Goal: Transaction & Acquisition: Purchase product/service

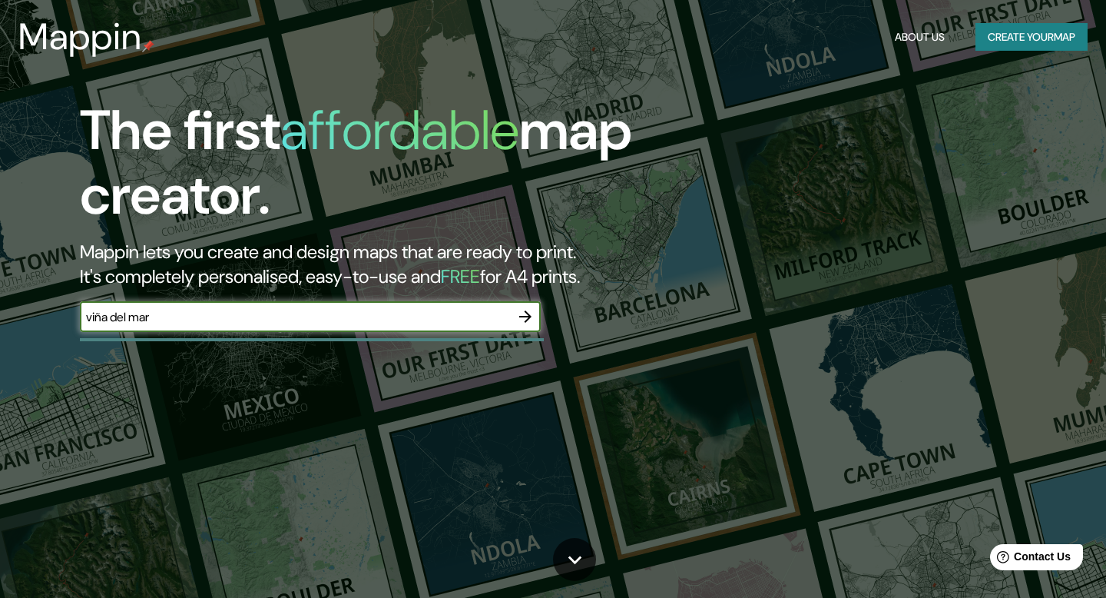
type input "viña del mar"
click at [527, 319] on icon "button" at bounding box center [525, 316] width 12 height 12
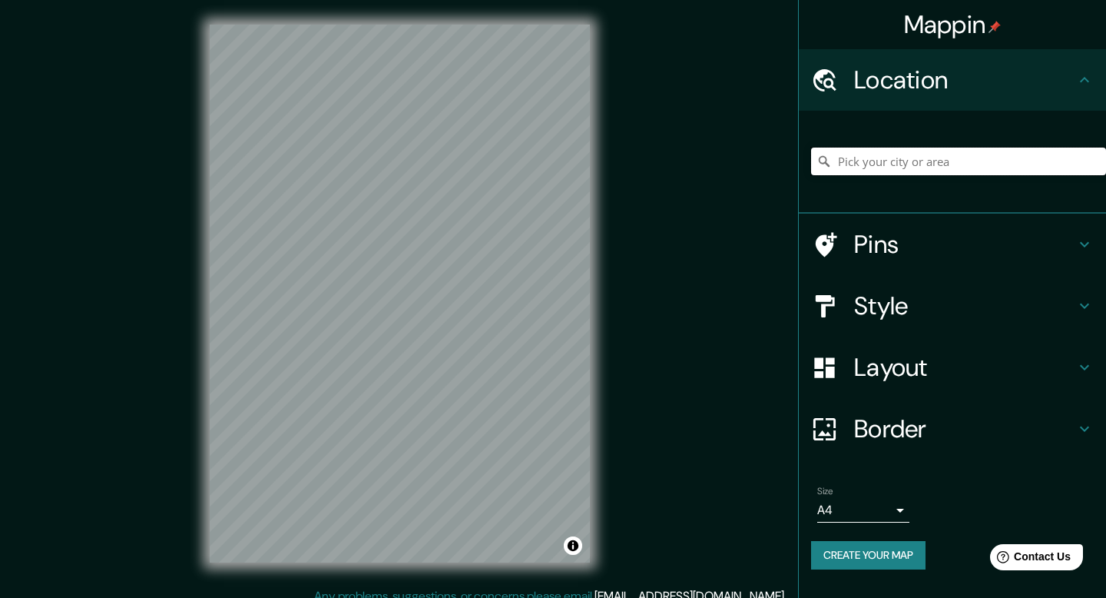
click at [888, 167] on input "Pick your city or area" at bounding box center [958, 161] width 295 height 28
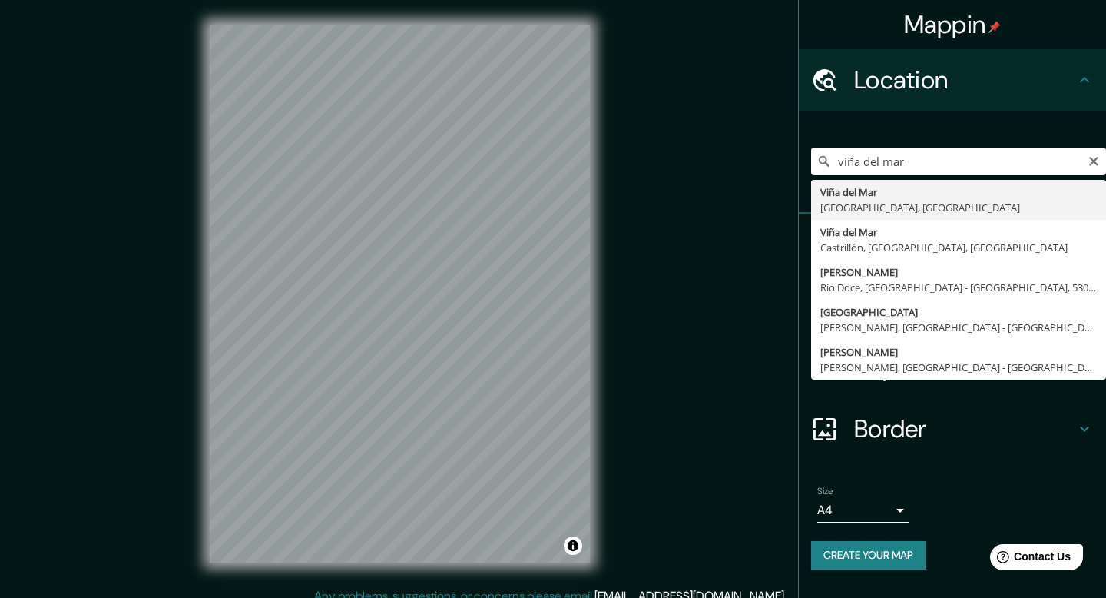
type input "[GEOGRAPHIC_DATA], [GEOGRAPHIC_DATA], [GEOGRAPHIC_DATA]"
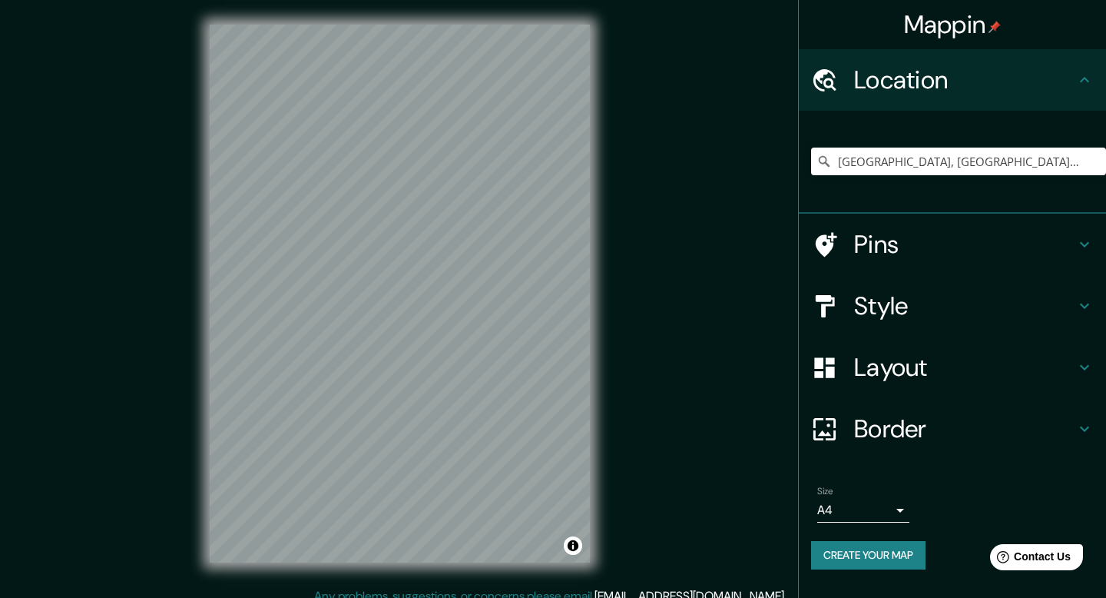
click at [935, 434] on h4 "Border" at bounding box center [964, 428] width 221 height 31
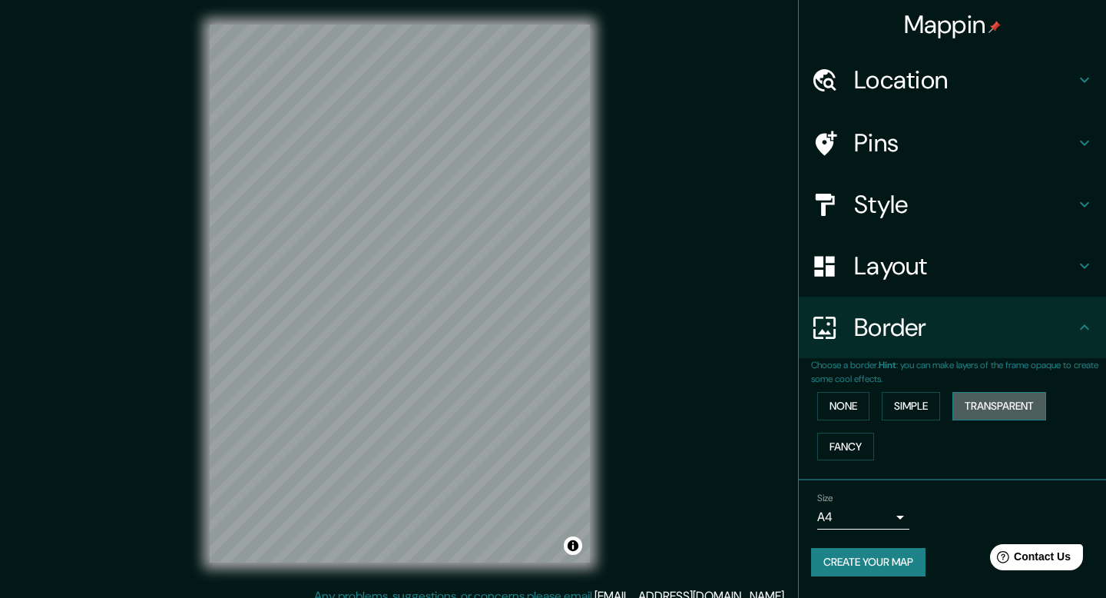
click at [1005, 407] on button "Transparent" at bounding box center [999, 406] width 94 height 28
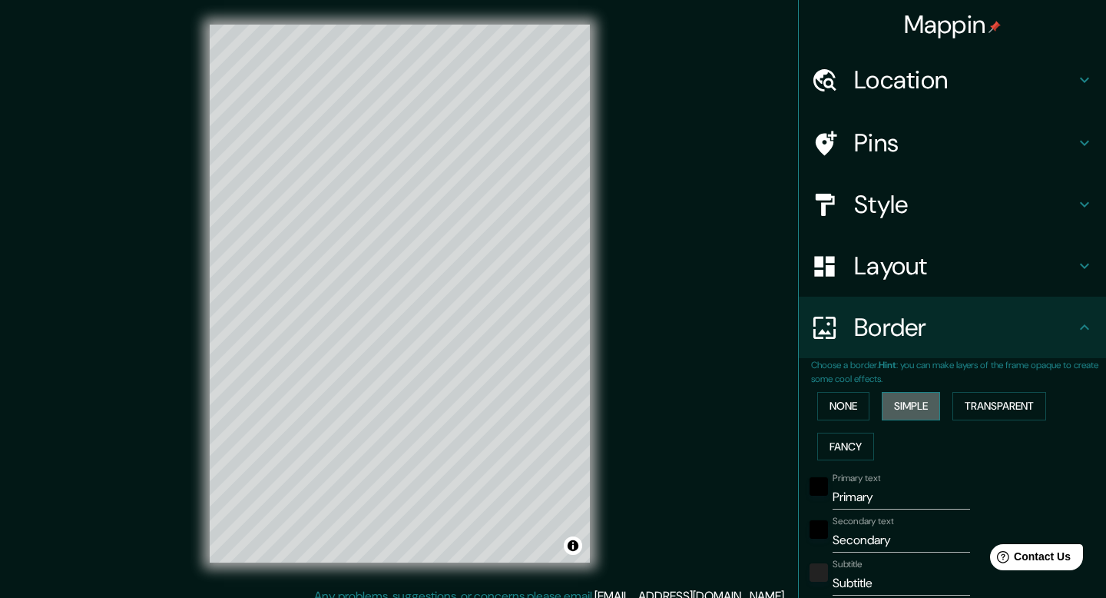
click at [928, 410] on button "Simple" at bounding box center [911, 406] width 58 height 28
click at [992, 409] on button "Transparent" at bounding box center [999, 406] width 94 height 28
click at [862, 402] on button "None" at bounding box center [843, 406] width 52 height 28
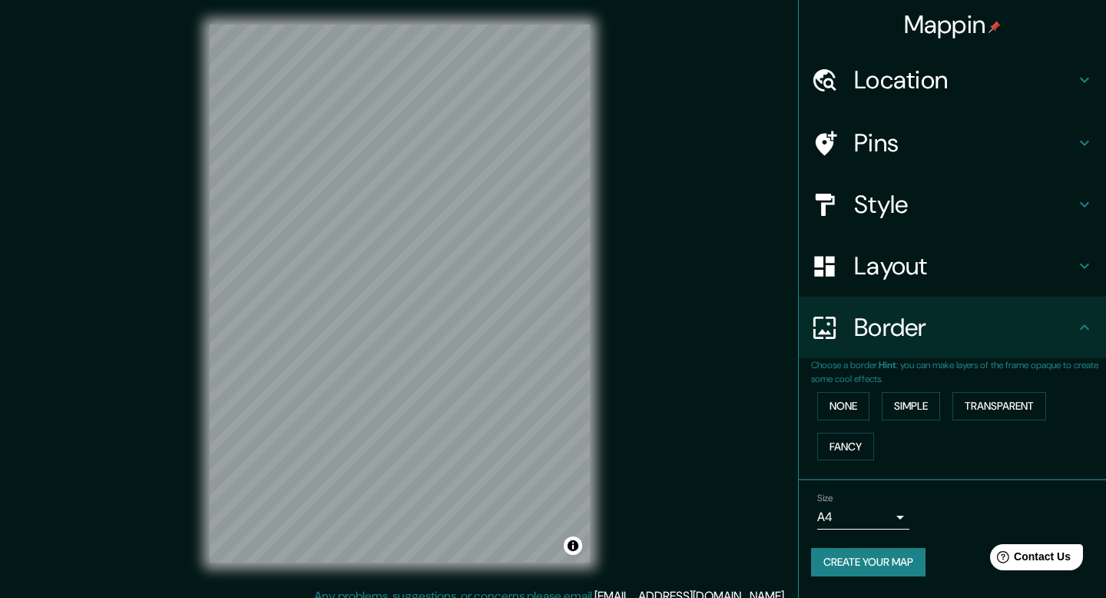
click at [991, 271] on h4 "Layout" at bounding box center [964, 265] width 221 height 31
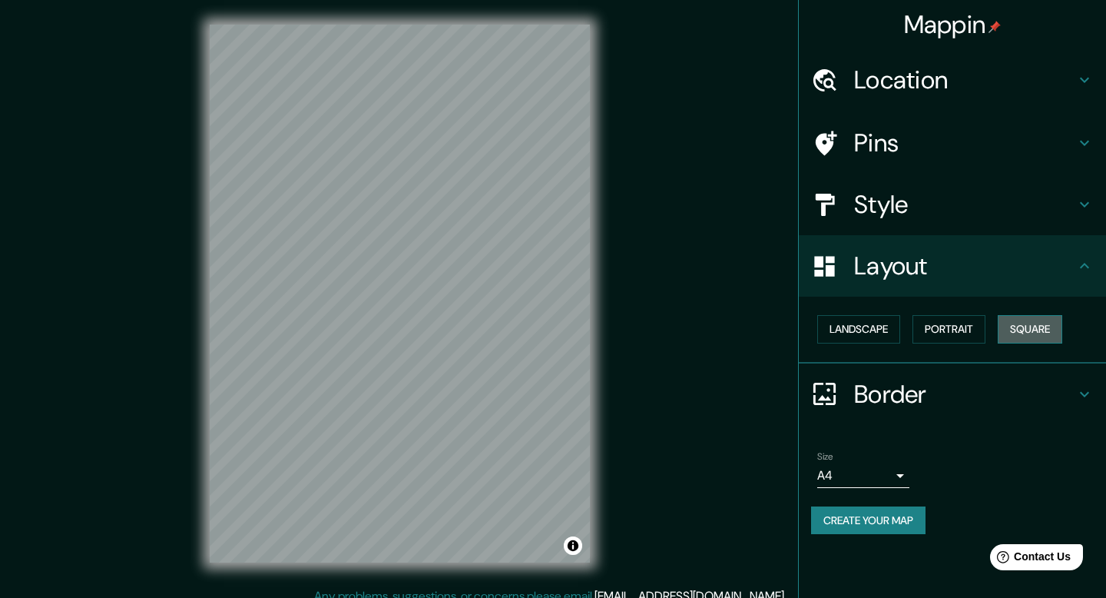
click at [1036, 340] on button "Square" at bounding box center [1030, 329] width 65 height 28
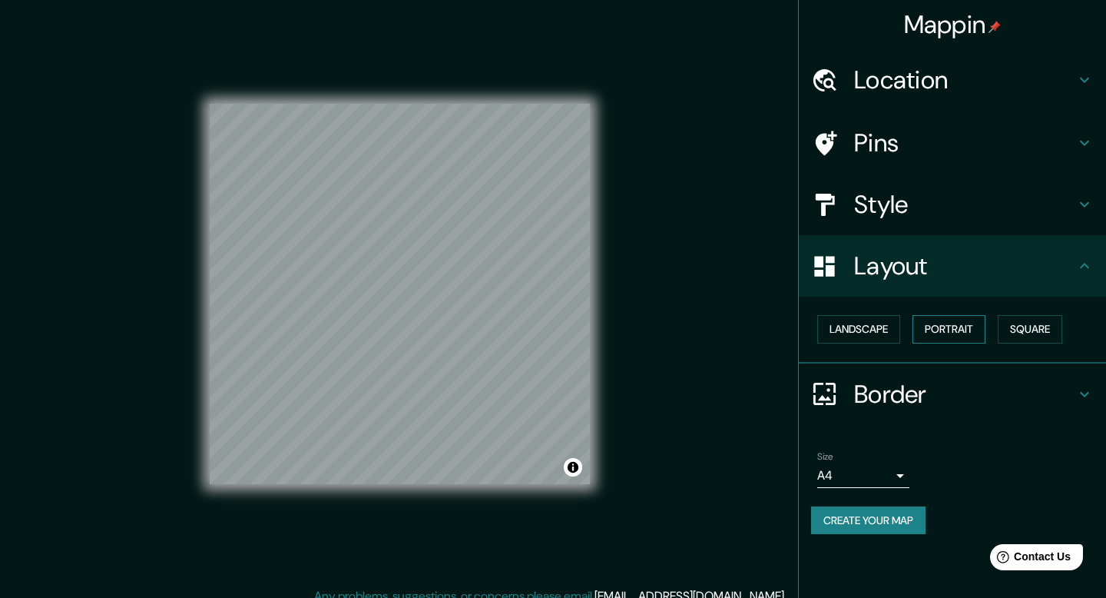
click at [959, 333] on button "Portrait" at bounding box center [949, 329] width 73 height 28
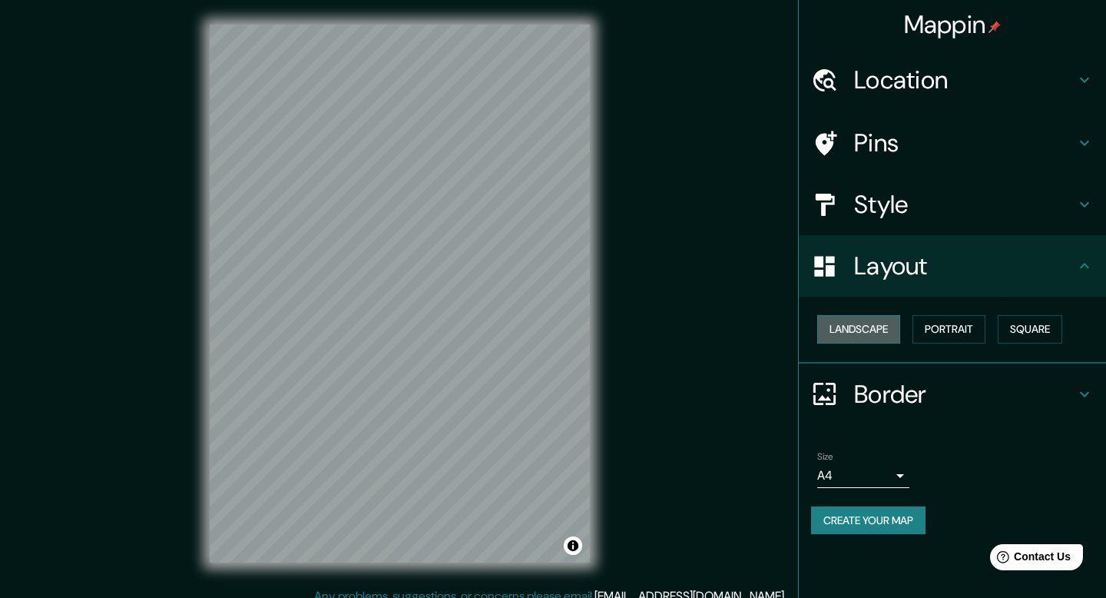
click at [882, 338] on button "Landscape" at bounding box center [858, 329] width 83 height 28
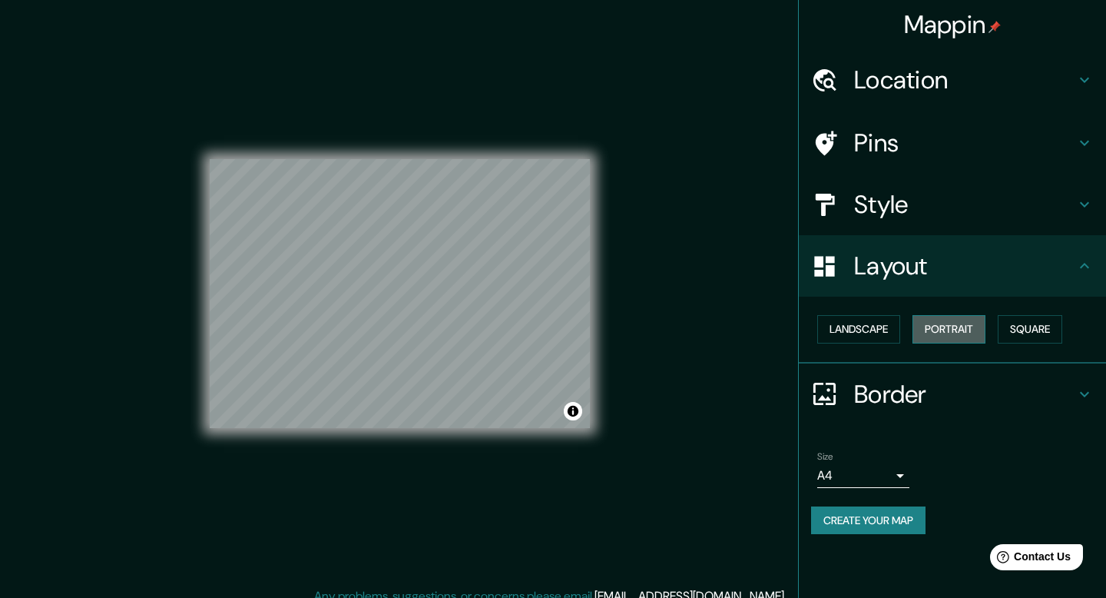
click at [976, 337] on button "Portrait" at bounding box center [949, 329] width 73 height 28
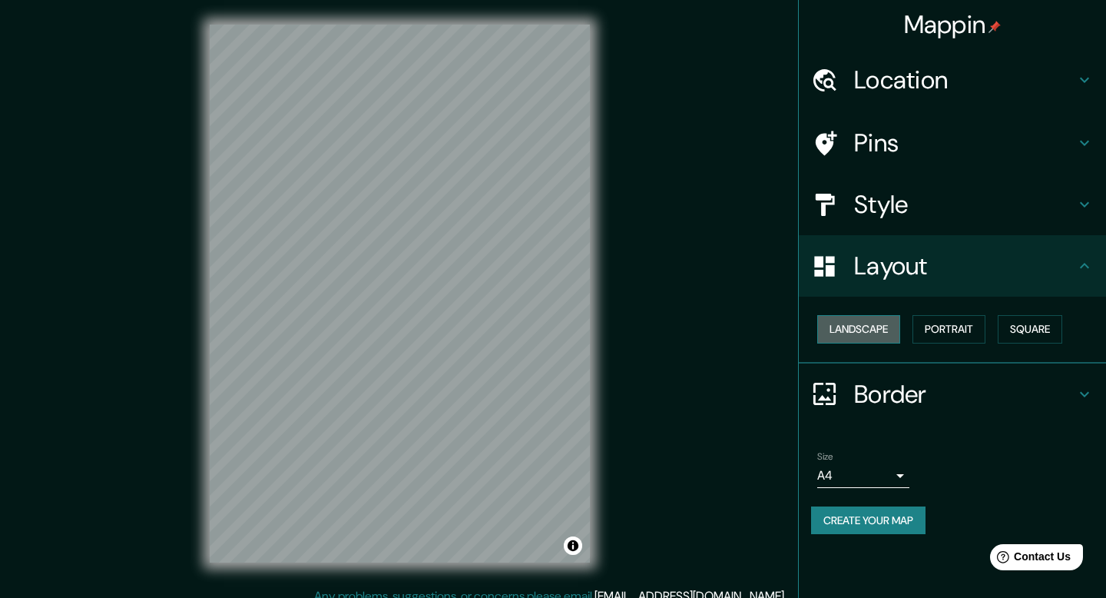
click at [893, 331] on button "Landscape" at bounding box center [858, 329] width 83 height 28
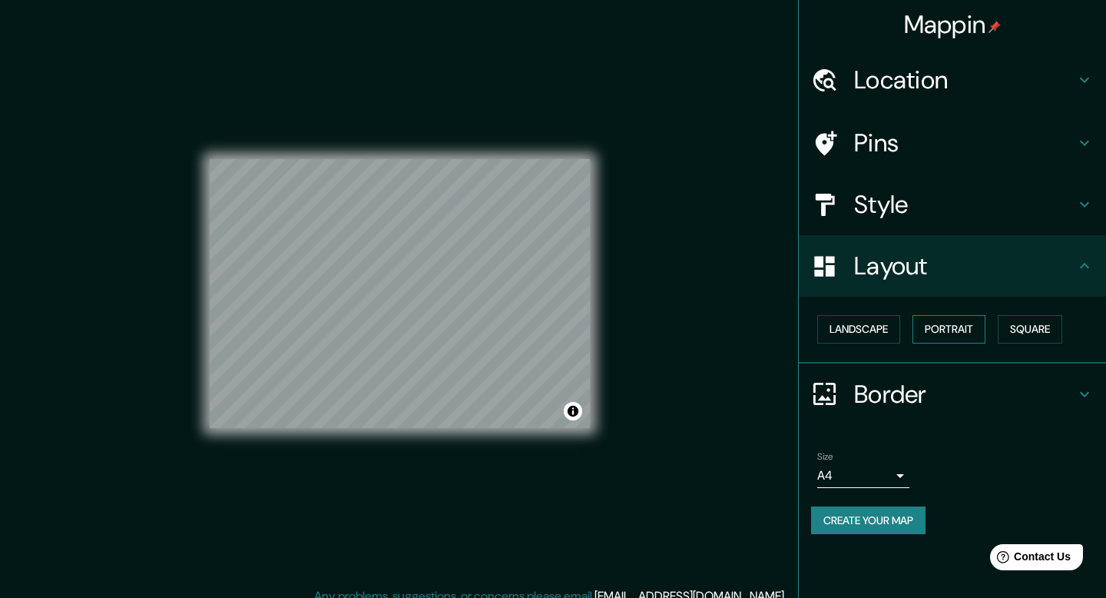
click at [959, 331] on button "Portrait" at bounding box center [949, 329] width 73 height 28
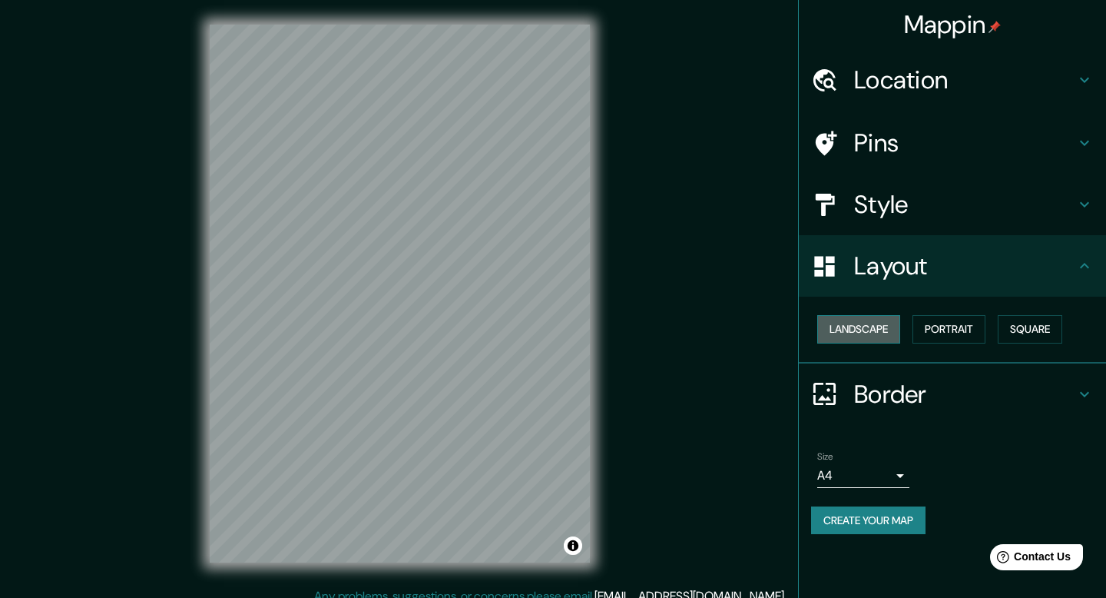
click at [876, 330] on button "Landscape" at bounding box center [858, 329] width 83 height 28
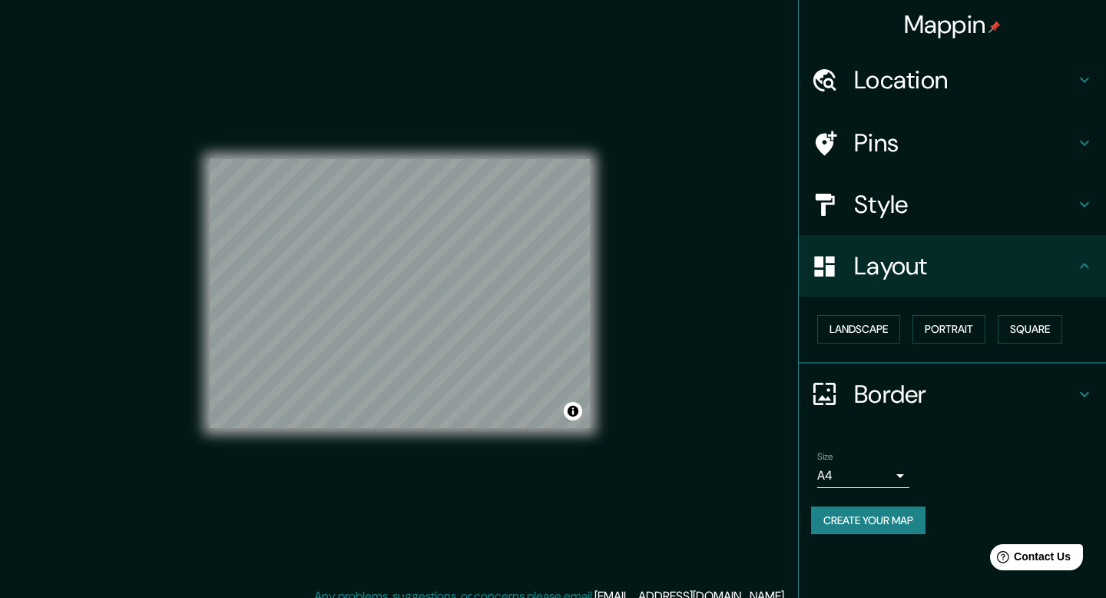
click at [924, 217] on h4 "Style" at bounding box center [964, 204] width 221 height 31
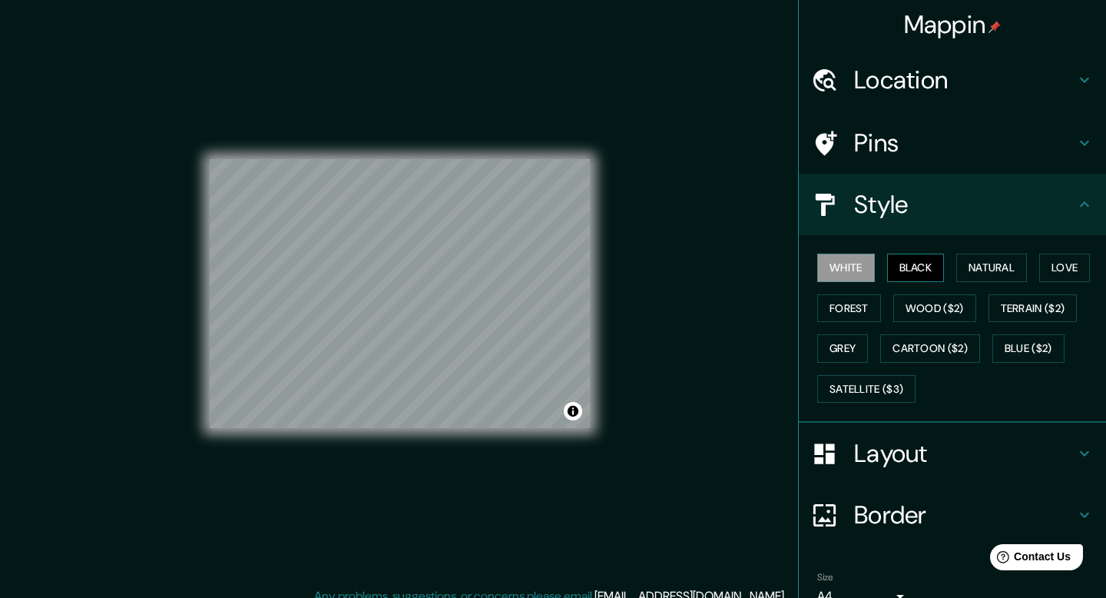
click at [931, 280] on button "Black" at bounding box center [916, 267] width 58 height 28
click at [851, 269] on button "White" at bounding box center [846, 267] width 58 height 28
click at [1015, 268] on button "Natural" at bounding box center [991, 267] width 71 height 28
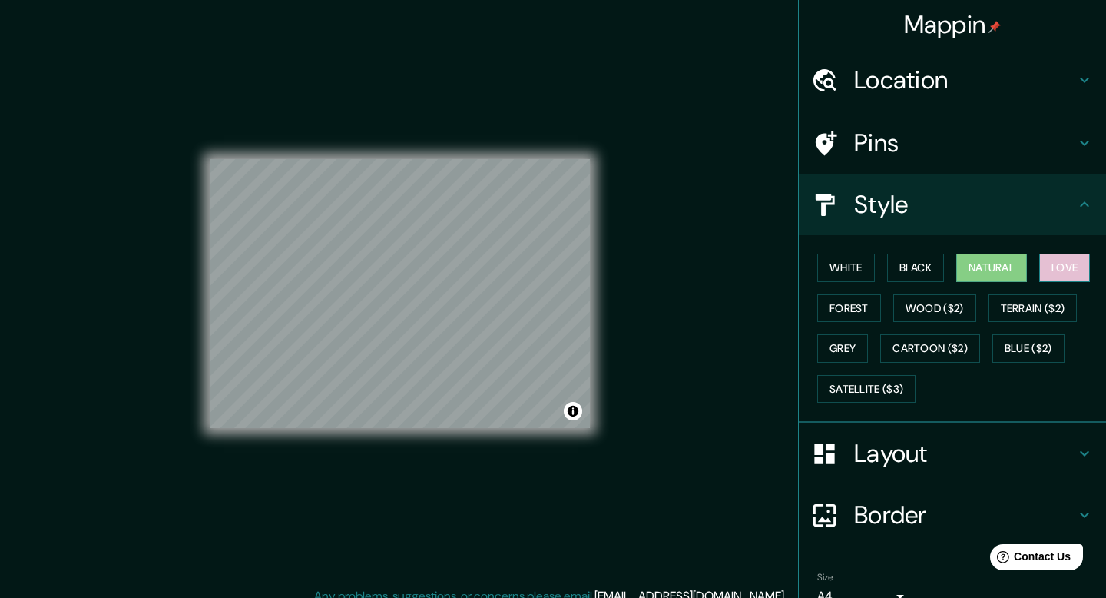
click at [1065, 263] on button "Love" at bounding box center [1064, 267] width 51 height 28
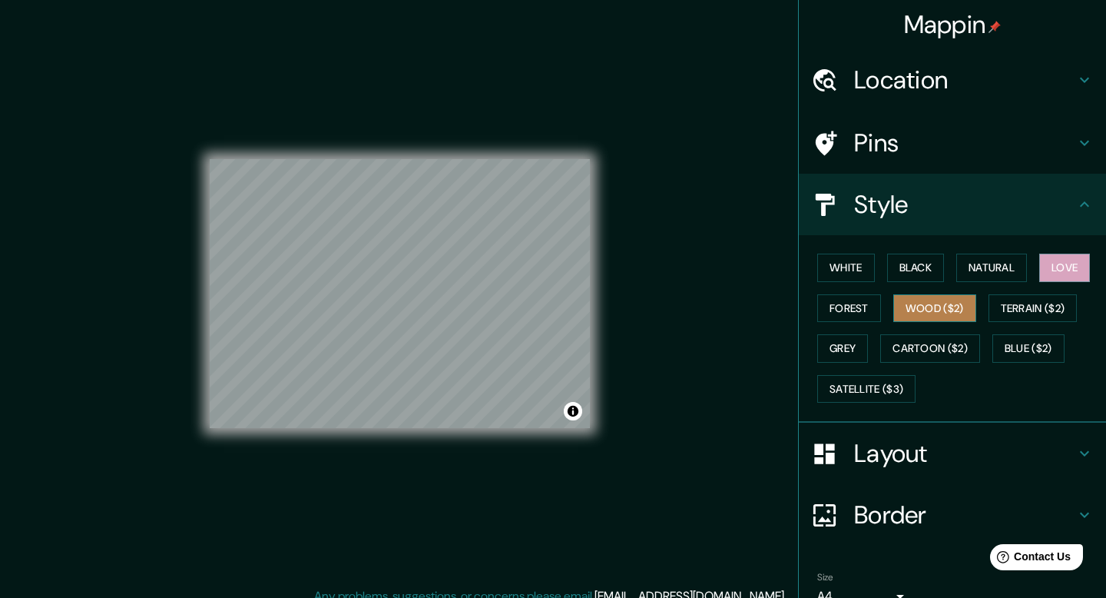
click at [906, 321] on button "Wood ($2)" at bounding box center [934, 308] width 83 height 28
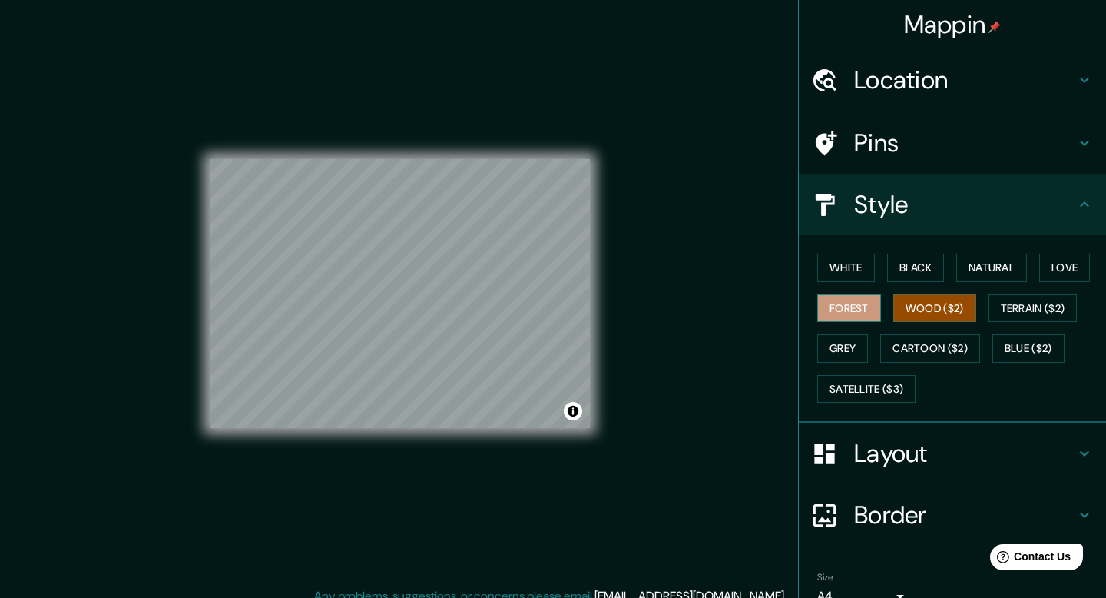
click at [850, 321] on button "Forest" at bounding box center [849, 308] width 64 height 28
click at [855, 356] on button "Grey" at bounding box center [842, 348] width 51 height 28
click at [915, 302] on button "Wood ($2)" at bounding box center [934, 308] width 83 height 28
click at [850, 273] on button "White" at bounding box center [846, 267] width 58 height 28
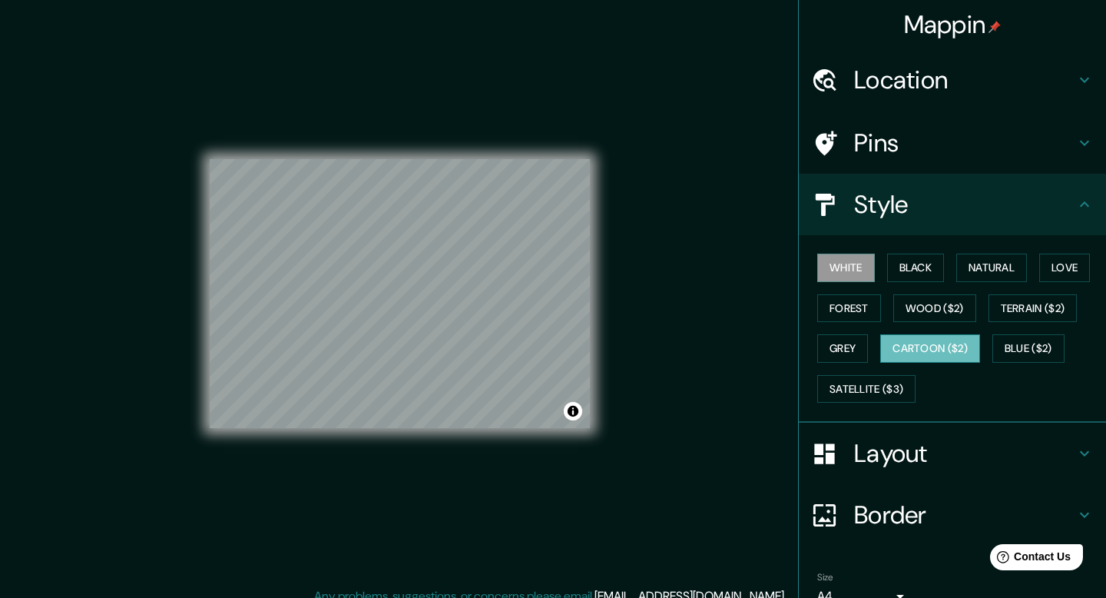
click at [916, 341] on button "Cartoon ($2)" at bounding box center [930, 348] width 100 height 28
click at [1035, 358] on button "Blue ($2)" at bounding box center [1028, 348] width 72 height 28
click at [859, 275] on button "White" at bounding box center [846, 267] width 58 height 28
